Goal: Information Seeking & Learning: Understand process/instructions

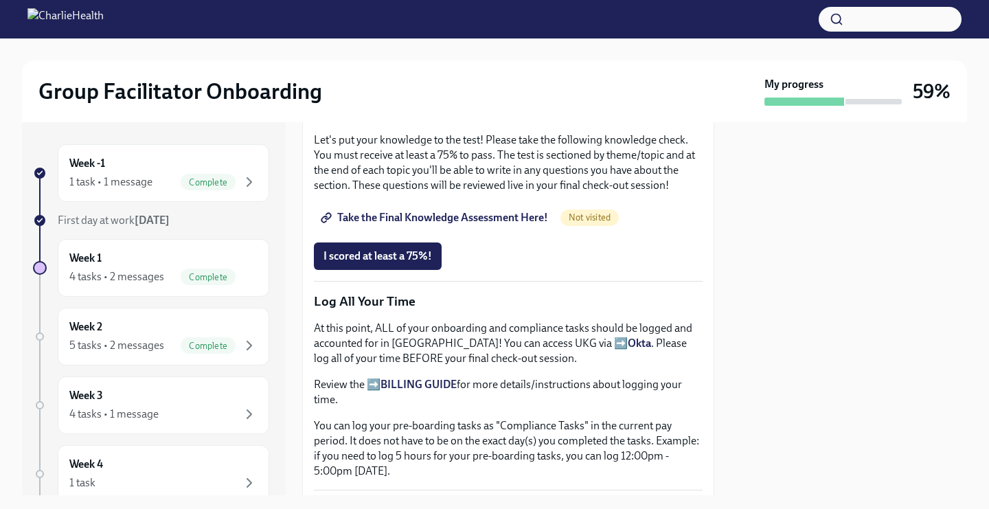
scroll to position [1109, 0]
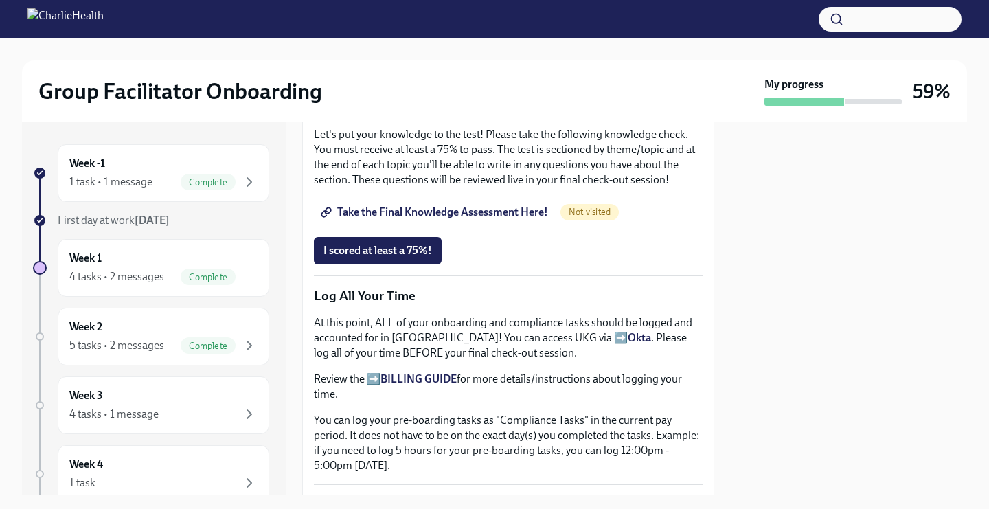
click at [377, 219] on span "Take the Final Knowledge Assessment Here!" at bounding box center [435, 212] width 224 height 14
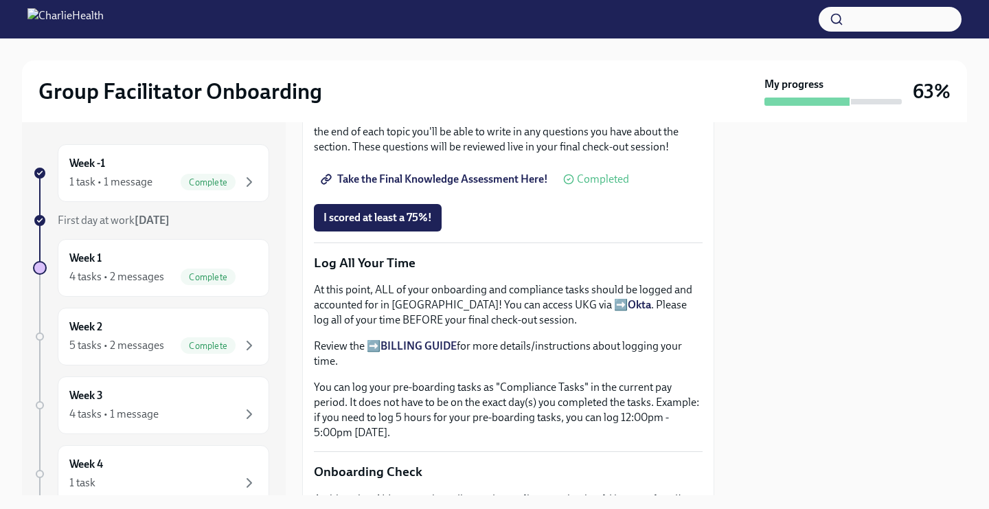
scroll to position [787, 0]
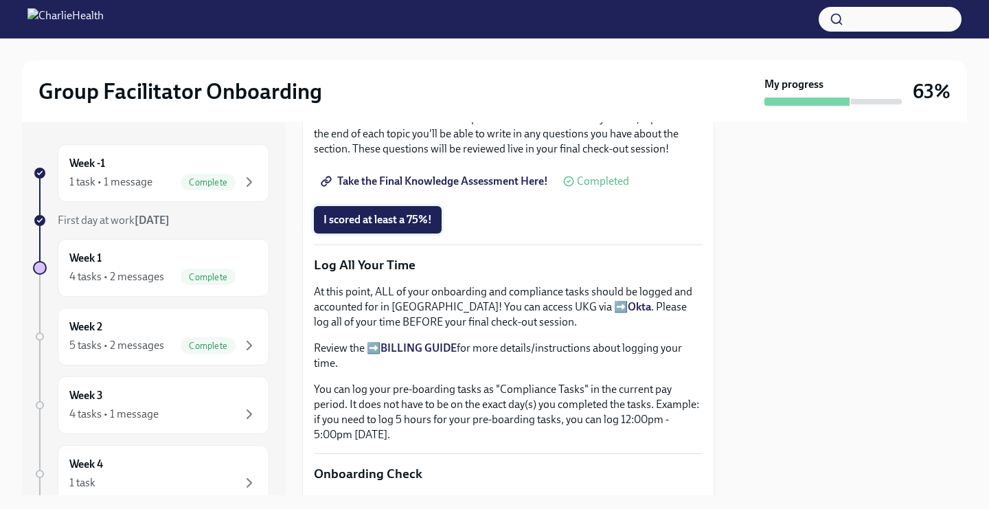
click at [361, 217] on span "I scored at least a 75%!" at bounding box center [377, 220] width 108 height 14
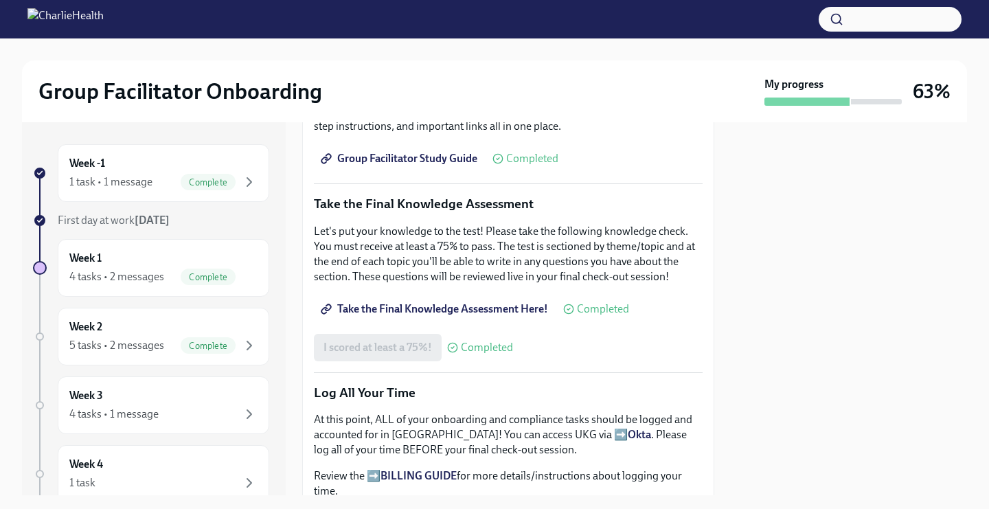
scroll to position [658, 0]
click at [452, 308] on span "Take the Final Knowledge Assessment Here!" at bounding box center [435, 310] width 224 height 14
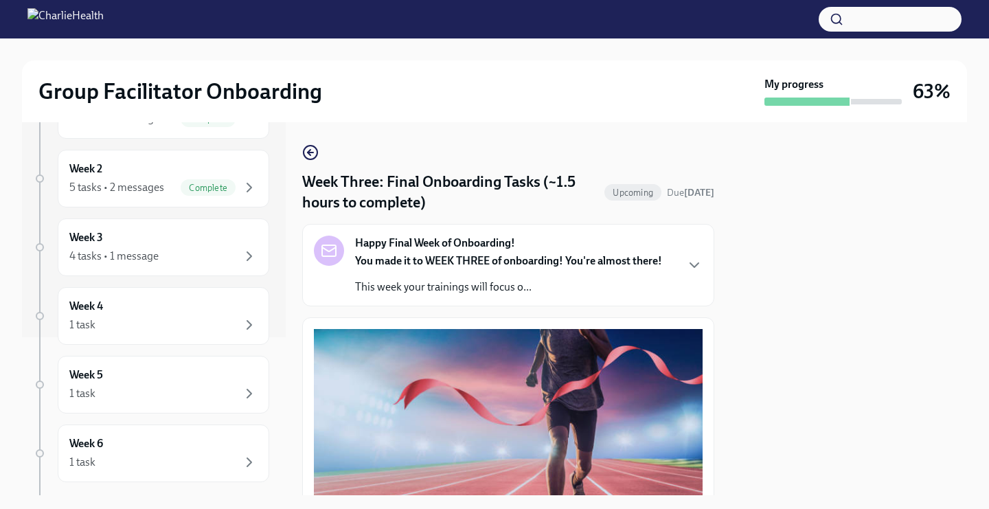
scroll to position [226, 0]
click at [185, 323] on div "1 task" at bounding box center [163, 325] width 188 height 16
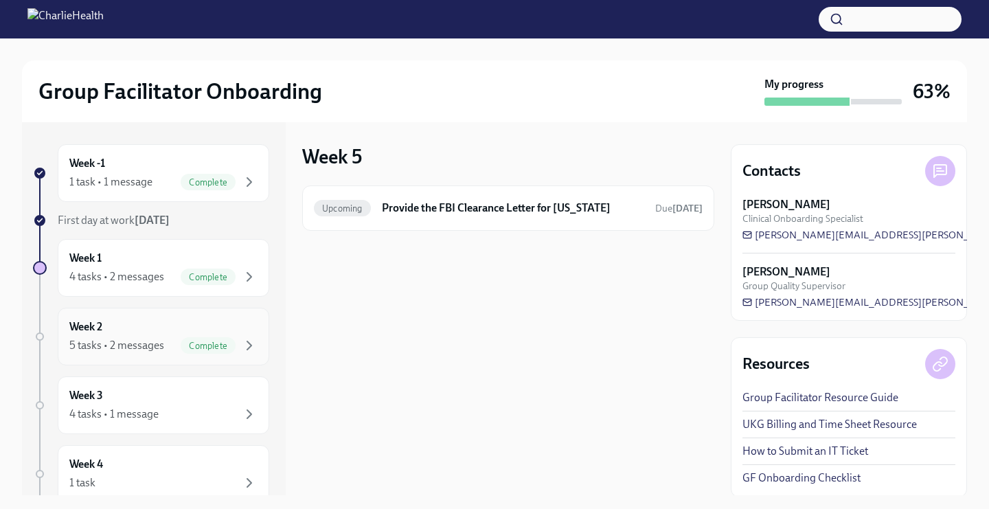
click at [137, 332] on div "Week 2 5 tasks • 2 messages Complete" at bounding box center [163, 336] width 188 height 34
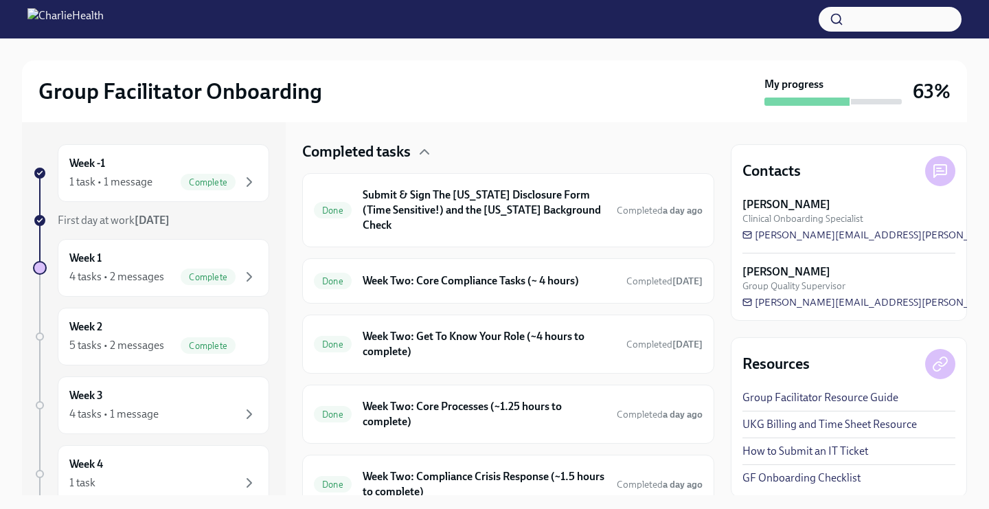
scroll to position [452, 0]
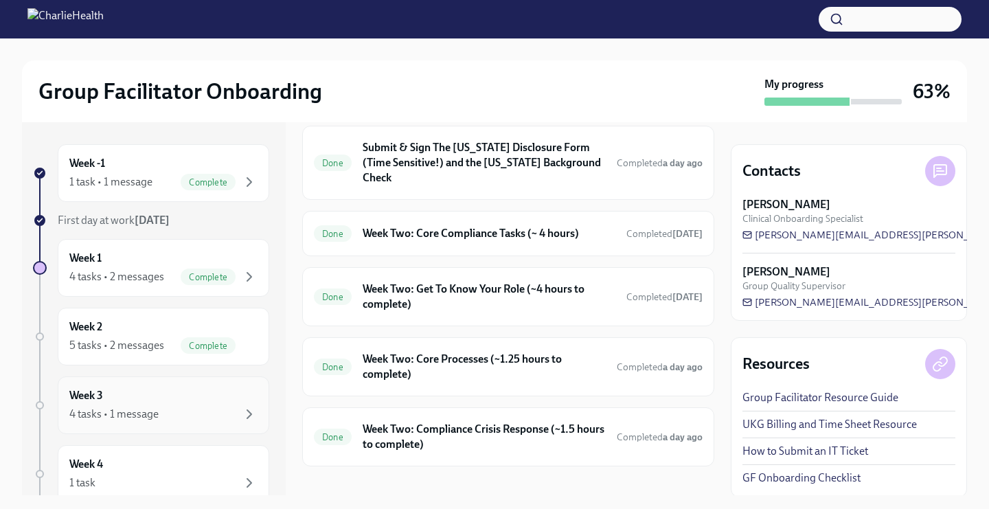
click at [132, 413] on div "4 tasks • 1 message" at bounding box center [113, 413] width 89 height 15
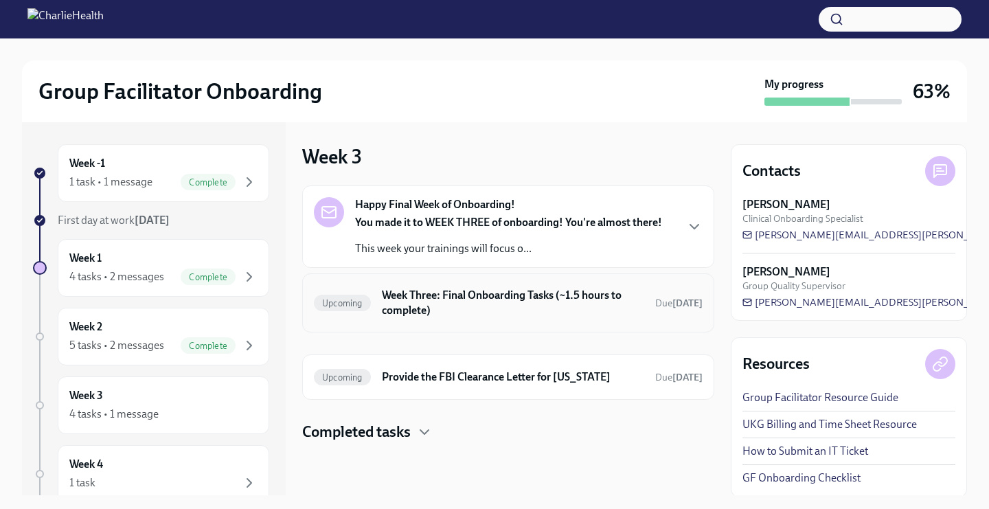
click at [459, 303] on h6 "Week Three: Final Onboarding Tasks (~1.5 hours to complete)" at bounding box center [513, 303] width 262 height 30
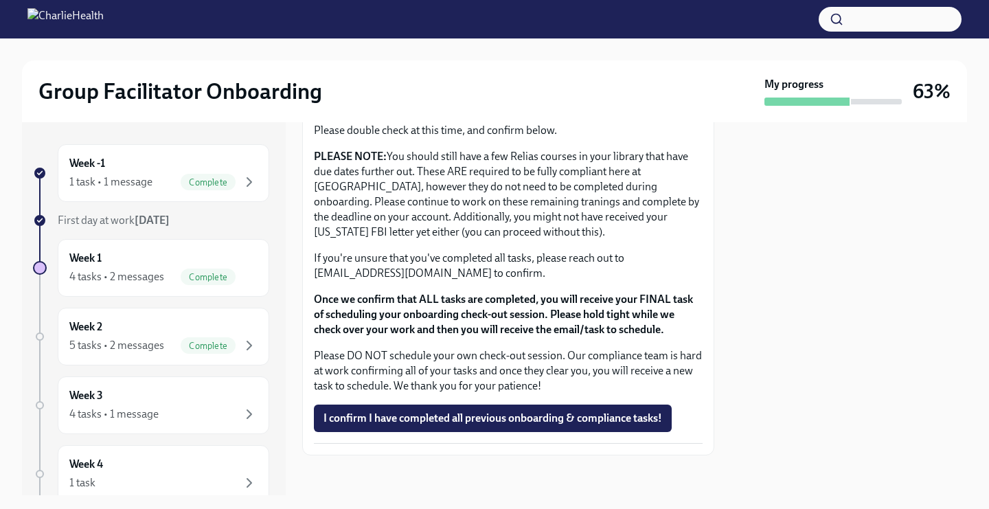
scroll to position [1177, 0]
